Goal: Find specific page/section: Find specific page/section

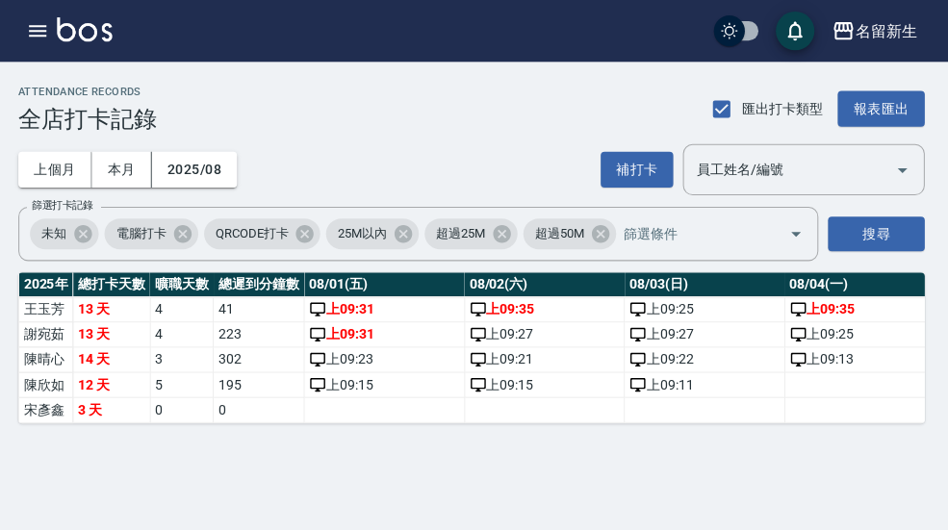
click at [37, 31] on icon "button" at bounding box center [42, 31] width 17 height 12
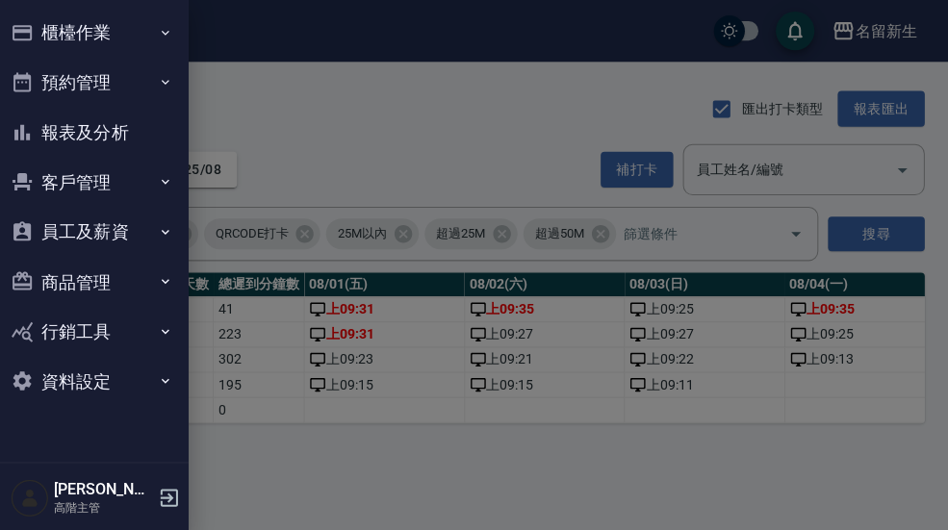
click at [113, 235] on button "員工及薪資" at bounding box center [96, 231] width 177 height 50
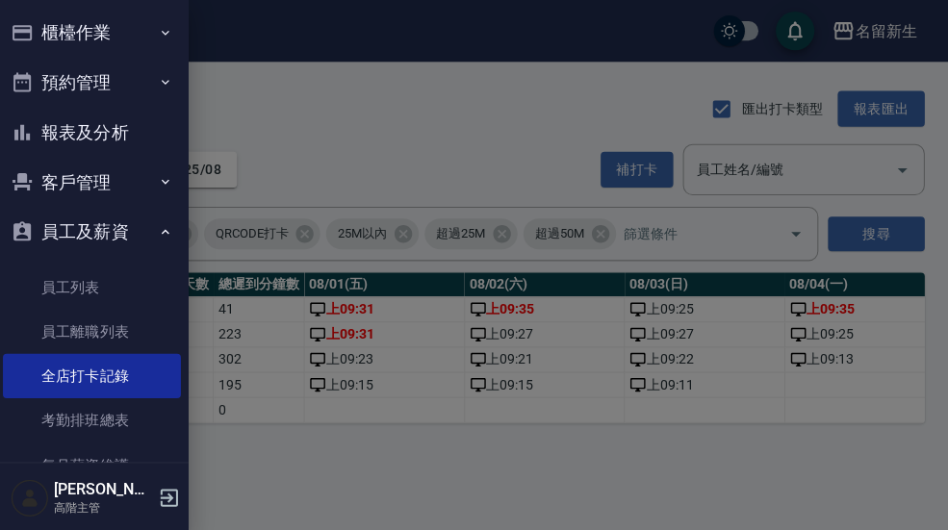
click at [132, 278] on link "員工列表" at bounding box center [96, 286] width 177 height 44
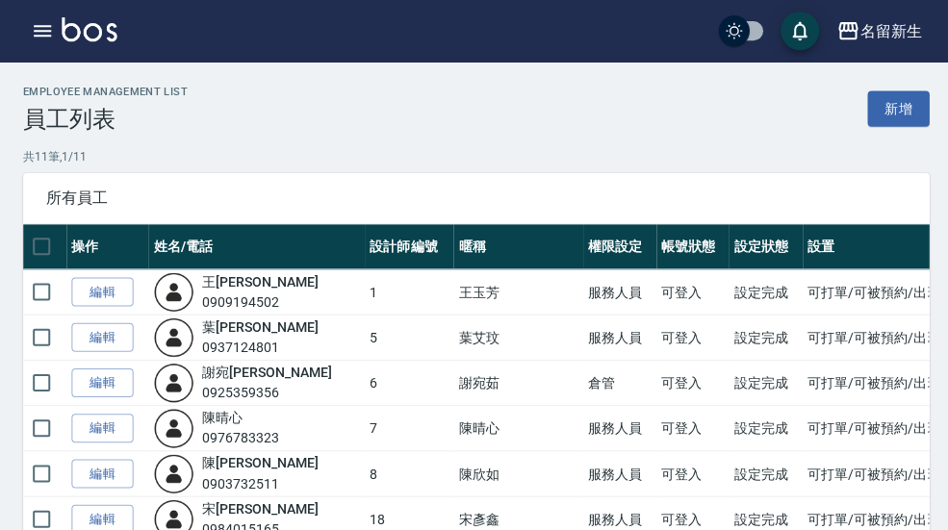
click at [52, 30] on icon "button" at bounding box center [42, 30] width 23 height 23
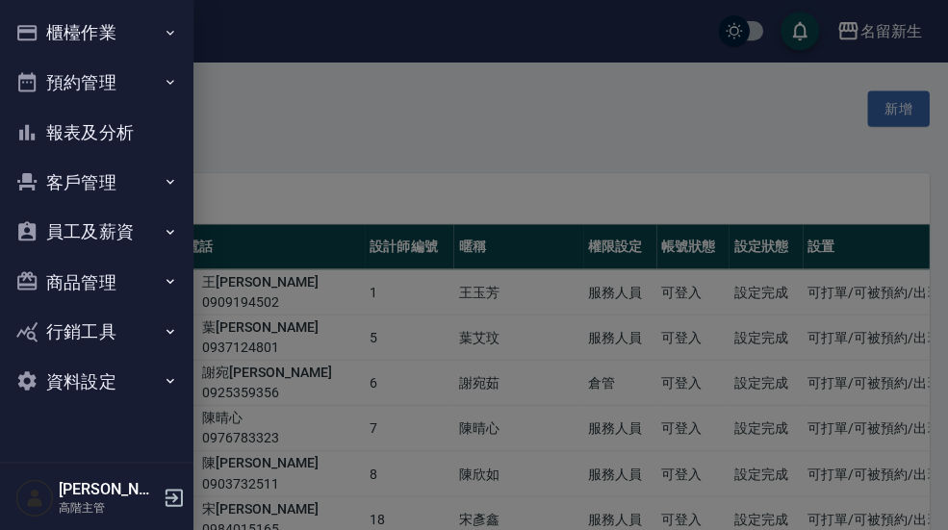
click at [75, 136] on button "報表及分析" at bounding box center [96, 132] width 177 height 50
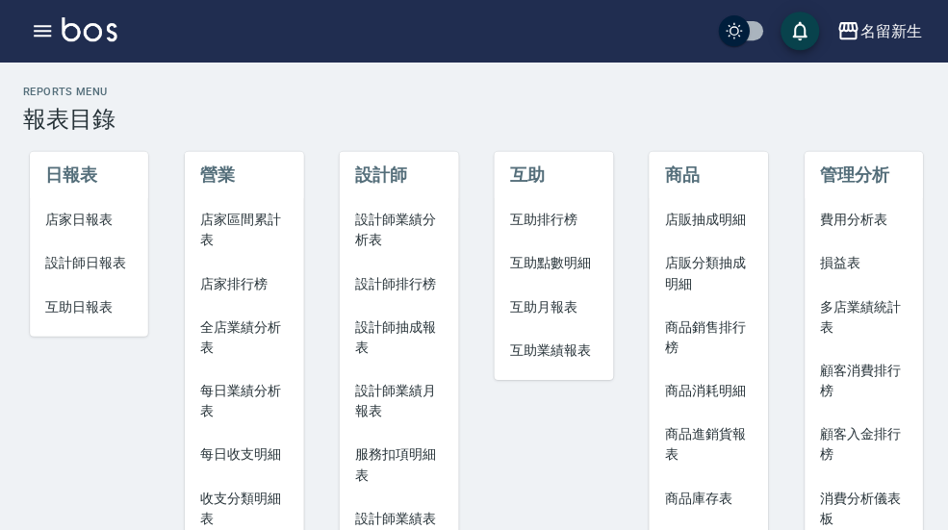
click at [567, 309] on span "互助月報表" at bounding box center [551, 306] width 88 height 20
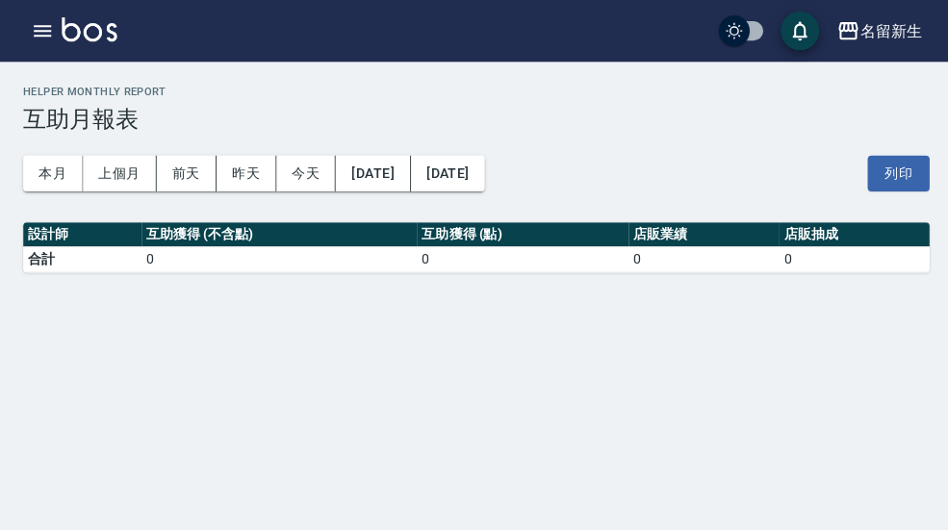
click at [56, 177] on button "本月" at bounding box center [53, 173] width 60 height 36
